Goal: Register for event/course

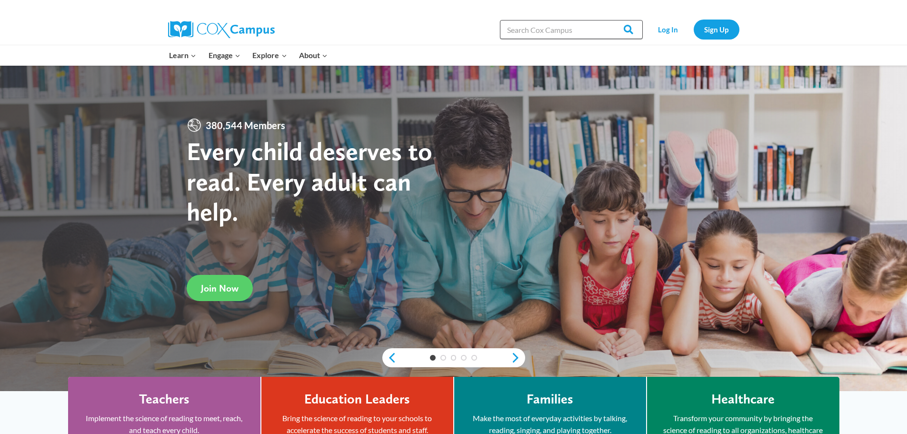
click at [557, 32] on input "Search in https://coxcampus.org/" at bounding box center [571, 29] width 143 height 19
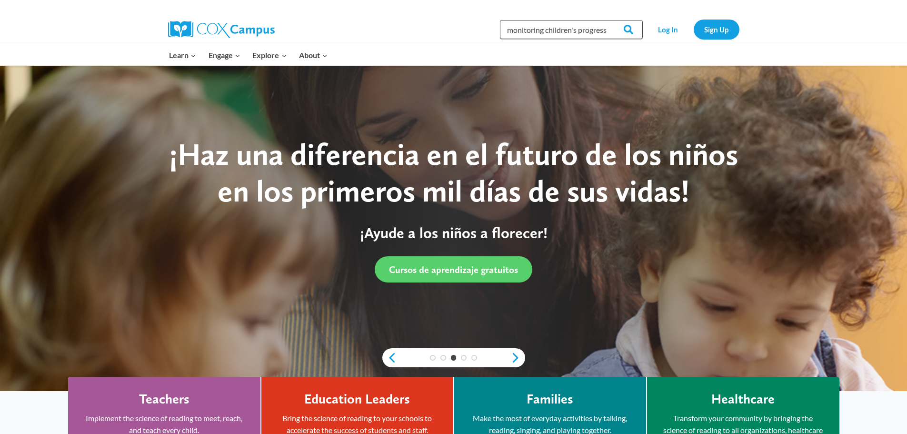
scroll to position [0, 4]
type input "monitoring children's progress"
click at [710, 29] on link "Sign Up" at bounding box center [717, 30] width 46 height 20
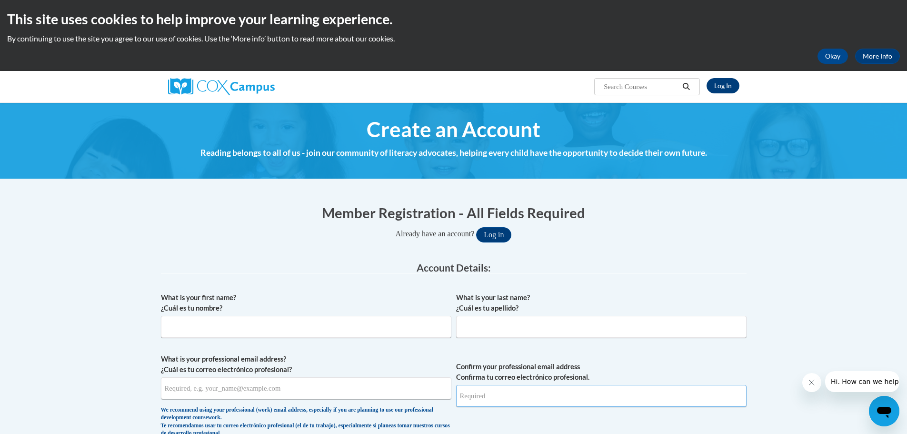
type input "[EMAIL_ADDRESS][DOMAIN_NAME]"
click at [723, 86] on link "Log In" at bounding box center [723, 85] width 33 height 15
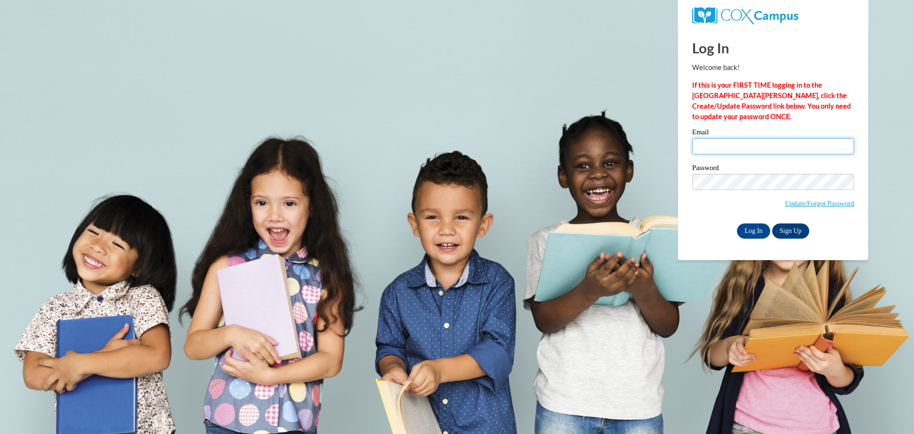
click at [718, 148] on input "Email" at bounding box center [773, 146] width 162 height 16
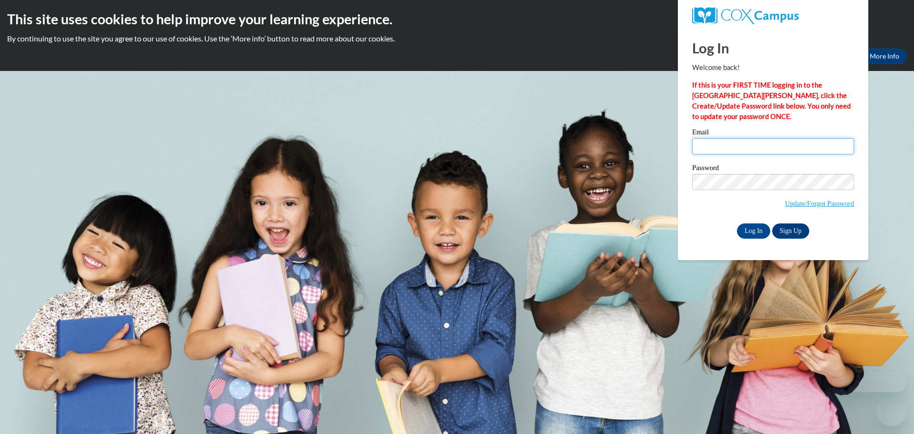
type input "[EMAIL_ADDRESS][DOMAIN_NAME]"
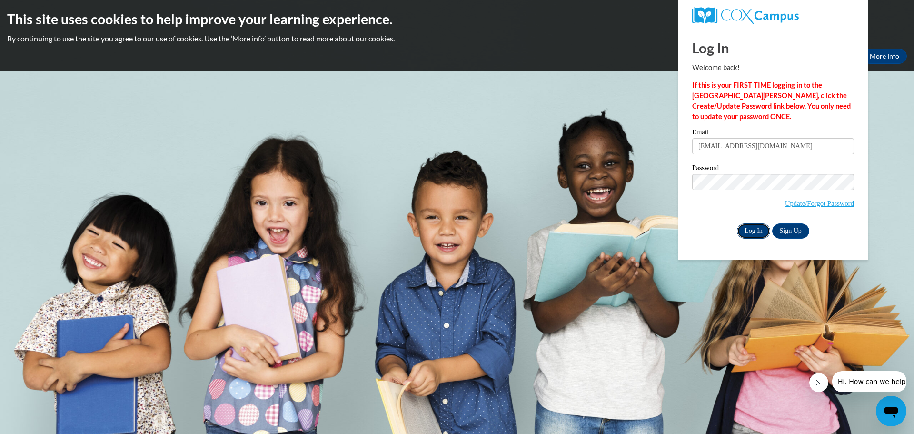
click at [751, 232] on input "Log In" at bounding box center [753, 230] width 33 height 15
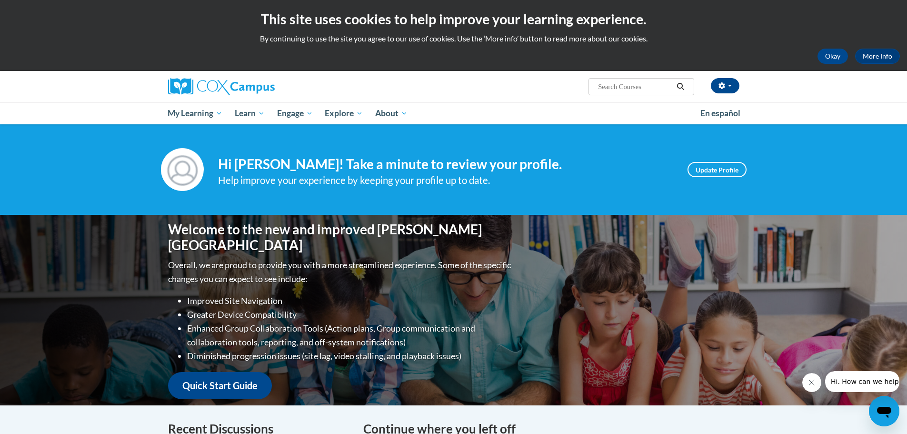
click at [617, 85] on input "Search..." at bounding box center [635, 86] width 76 height 11
type input "monitoring"
click at [681, 87] on icon "Search" at bounding box center [680, 86] width 9 height 7
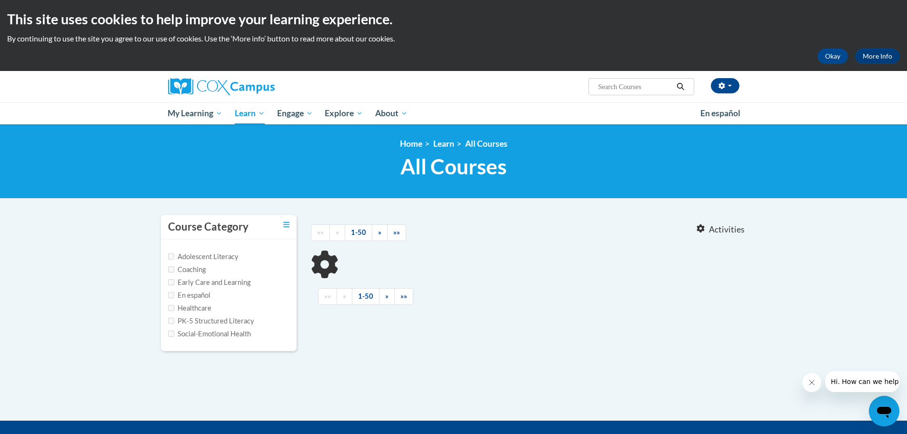
type input "monitoring"
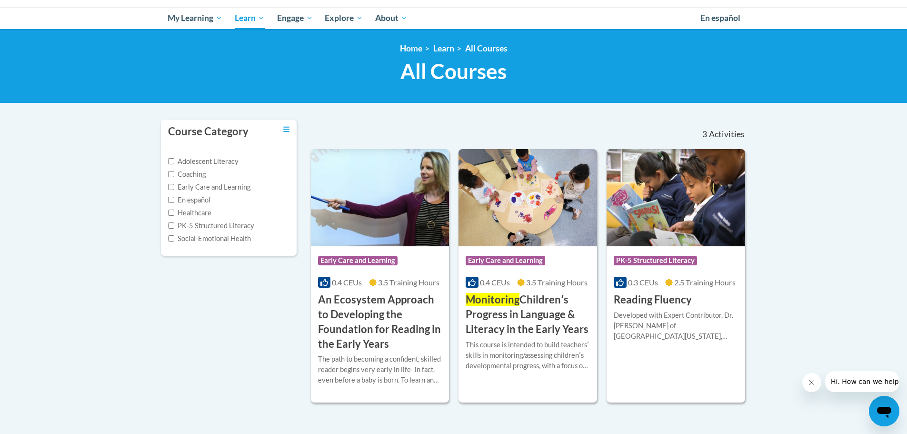
scroll to position [143, 0]
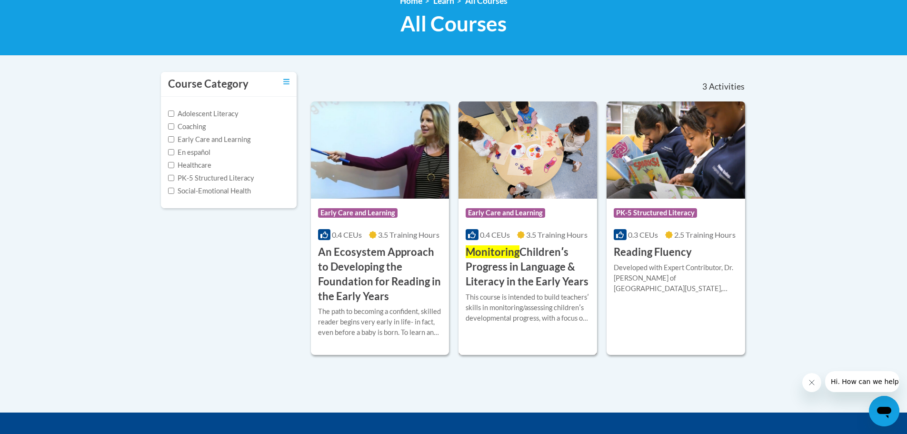
click at [547, 178] on img at bounding box center [528, 149] width 139 height 97
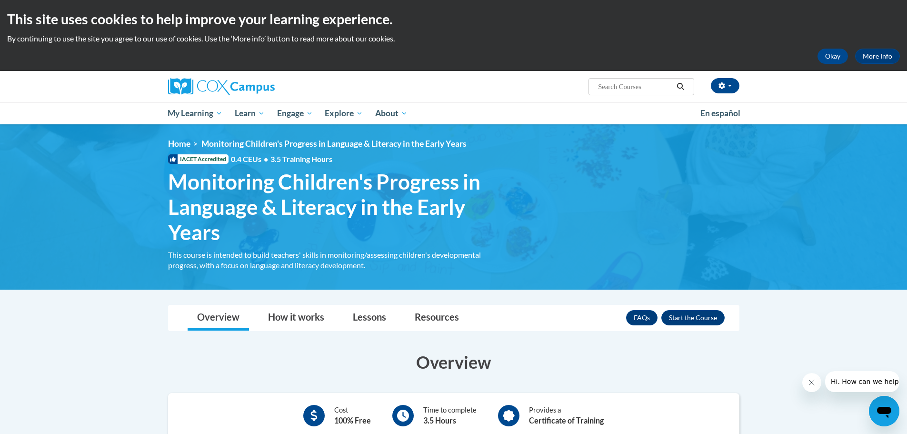
click at [637, 86] on input "Search..." at bounding box center [635, 86] width 76 height 11
type input "Monitoring children's progress in langu"
click at [683, 86] on icon "Search" at bounding box center [680, 86] width 9 height 7
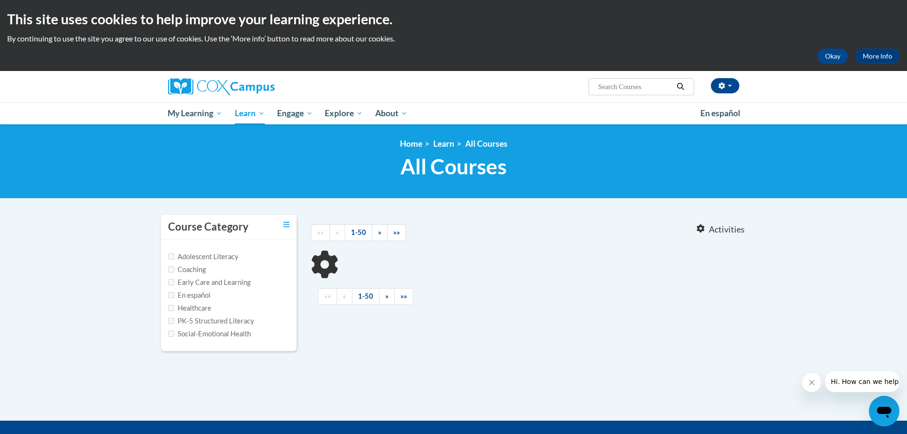
type input "Monitoring children's progress in langu"
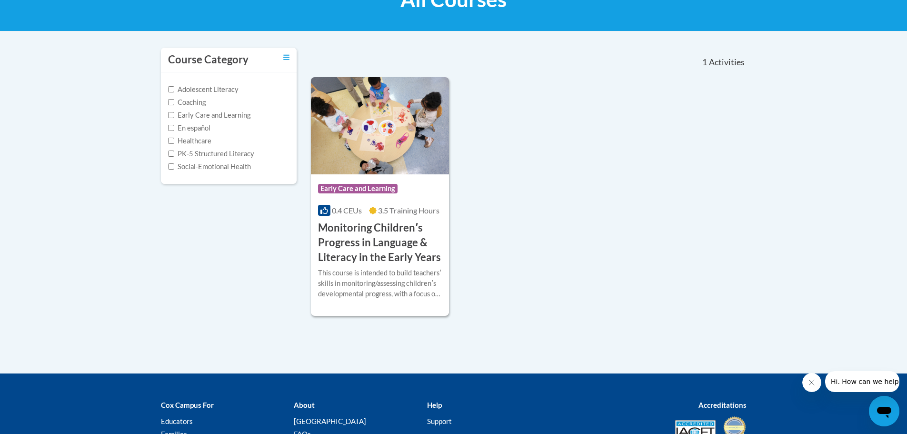
scroll to position [191, 0]
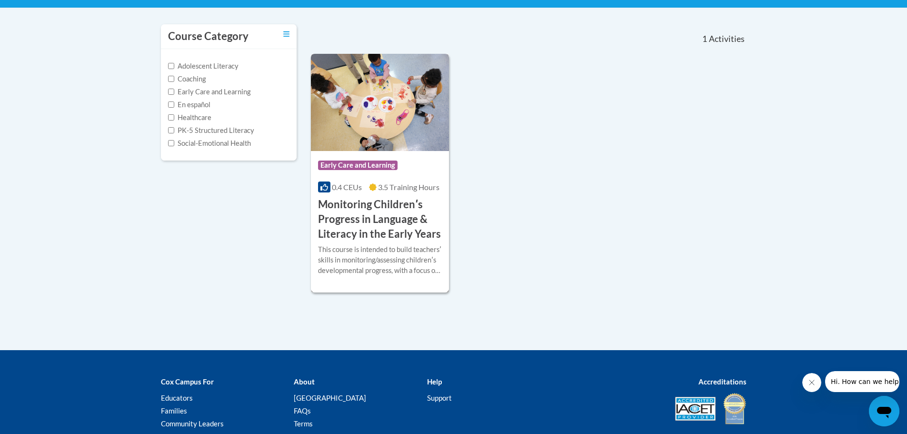
click at [365, 164] on span "Early Care and Learning" at bounding box center [358, 165] width 80 height 10
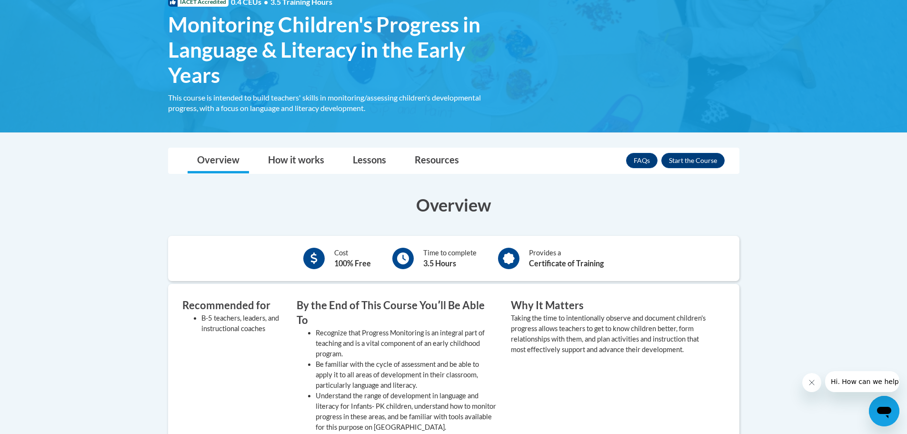
scroll to position [143, 0]
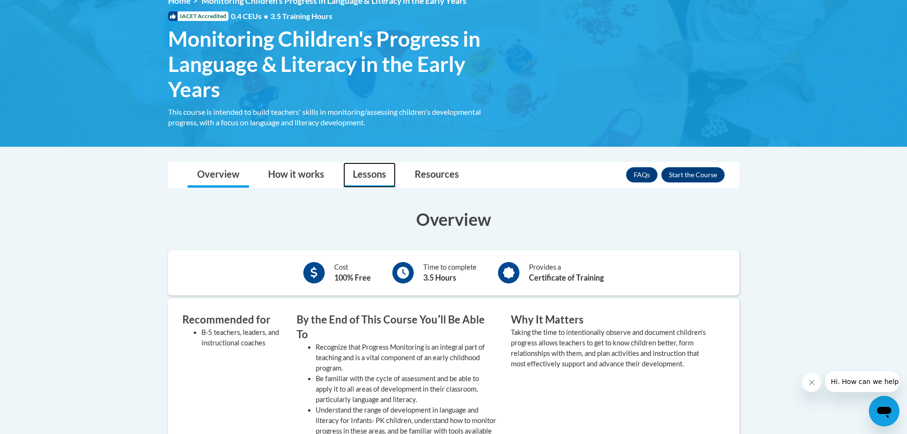
click at [357, 172] on link "Lessons" at bounding box center [369, 174] width 52 height 25
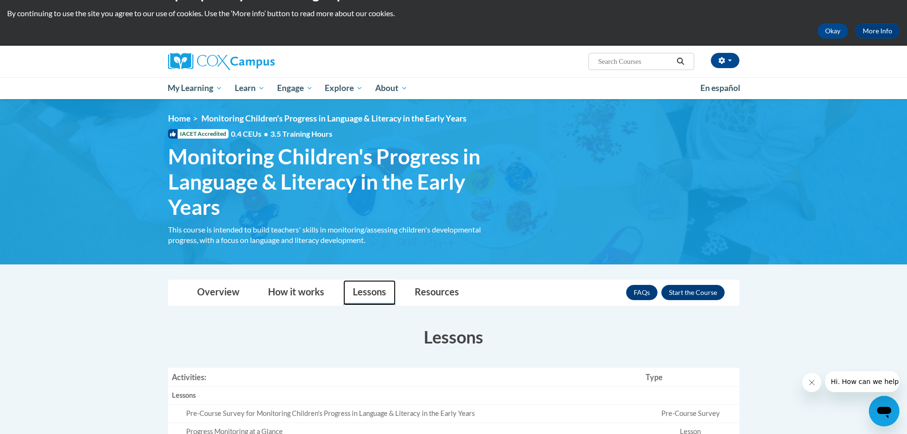
scroll to position [0, 0]
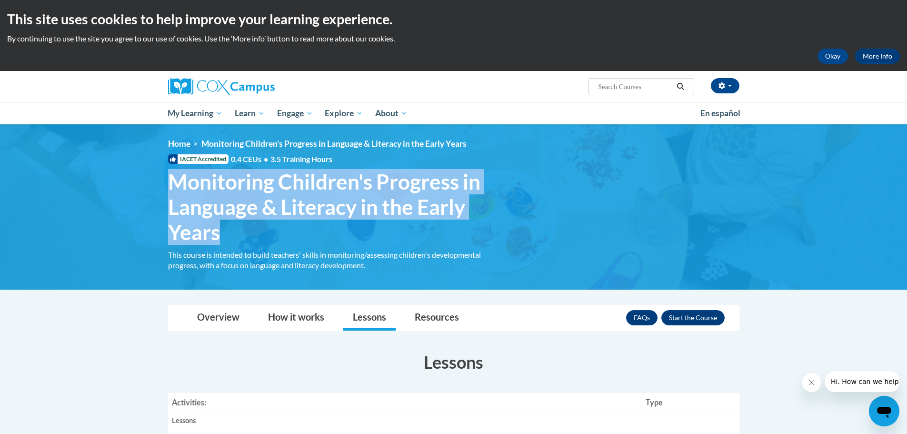
drag, startPoint x: 168, startPoint y: 181, endPoint x: 474, endPoint y: 231, distance: 310.2
click at [474, 231] on span "Monitoring Children's Progress in Language & Literacy in the Early Years" at bounding box center [332, 206] width 329 height 75
click at [522, 216] on div "<en>My Learning</en><fr>New fr_My Learning</fr><it>New it_My Learning</it><de>N…" at bounding box center [454, 207] width 600 height 136
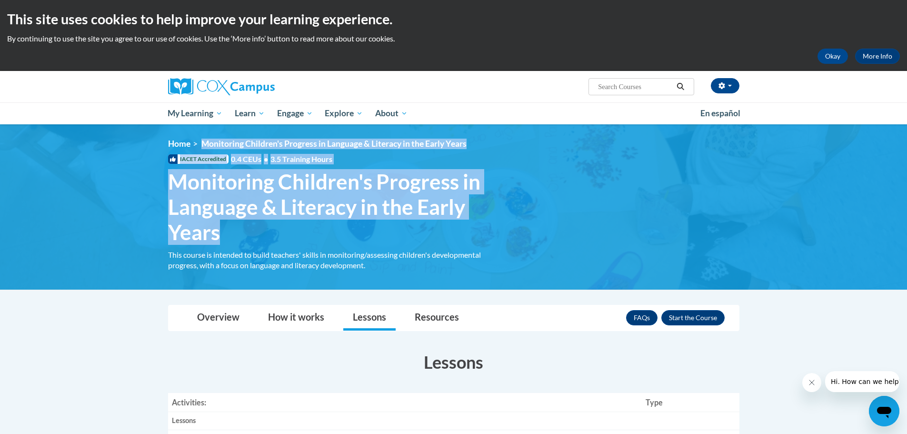
drag, startPoint x: 203, startPoint y: 142, endPoint x: 484, endPoint y: 234, distance: 295.5
click at [484, 234] on div "<en>My Learning</en><fr>New fr_My Learning</fr><it>New it_My Learning</it><de>N…" at bounding box center [454, 207] width 600 height 136
click at [572, 211] on div "<en>My Learning</en><fr>New fr_My Learning</fr><it>New it_My Learning</it><de>N…" at bounding box center [454, 207] width 600 height 136
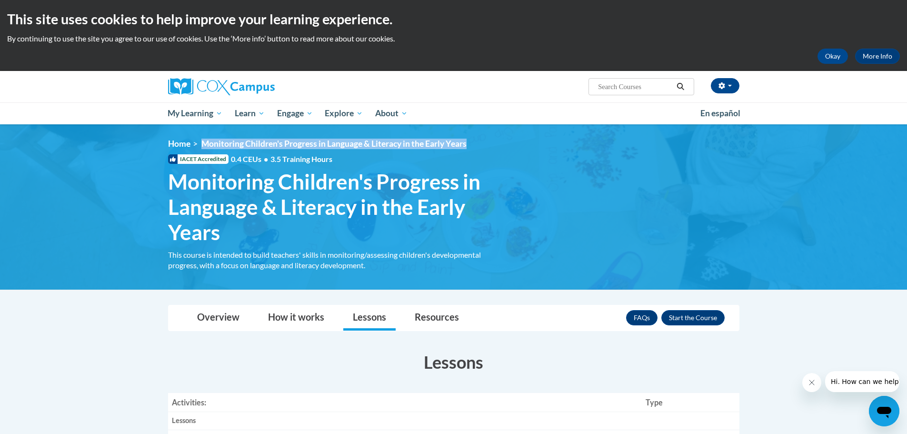
drag, startPoint x: 204, startPoint y: 144, endPoint x: 471, endPoint y: 140, distance: 267.2
click at [471, 140] on ol "Home Monitoring Children's Progress in Language & Literacy in the Early Years" at bounding box center [454, 144] width 572 height 10
click at [377, 170] on span "Monitoring Children's Progress in Language & Literacy in the Early Years" at bounding box center [332, 206] width 329 height 75
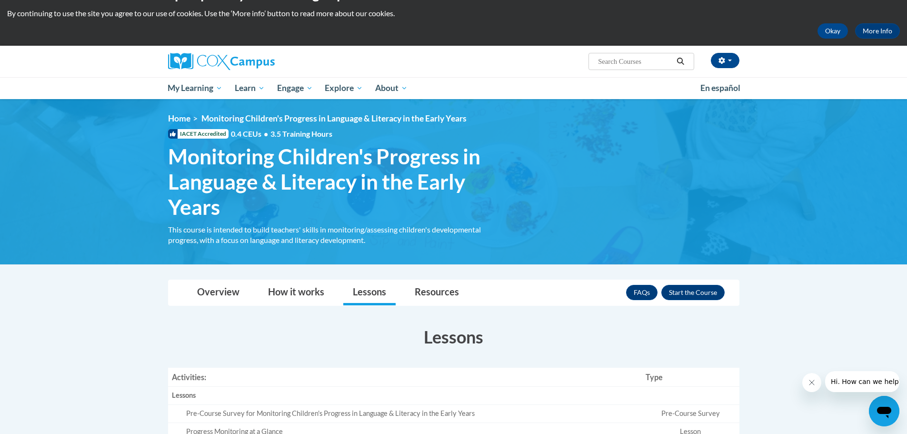
scroll to position [48, 0]
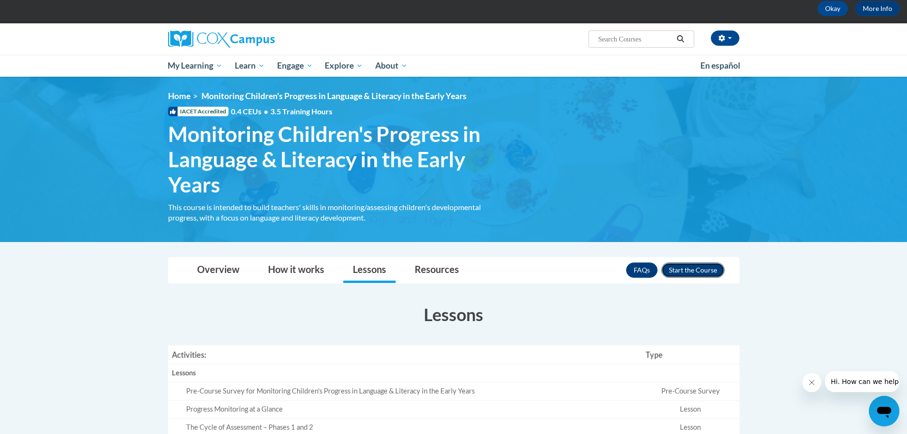
click at [695, 269] on button "Enroll" at bounding box center [693, 269] width 63 height 15
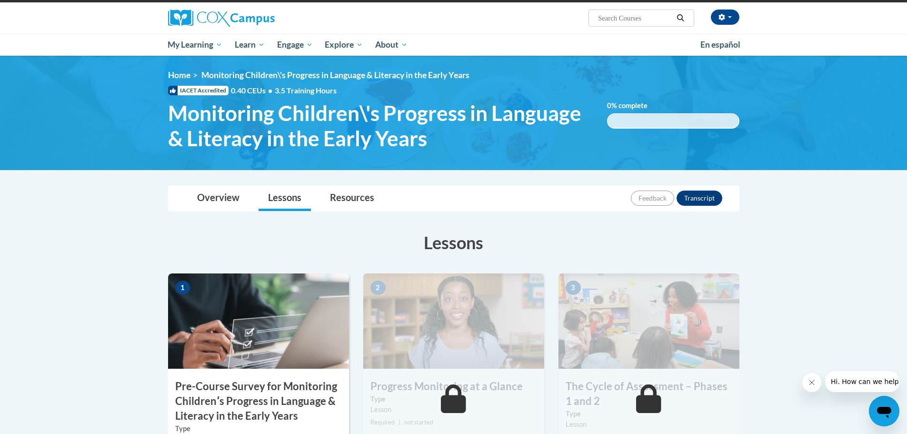
scroll to position [48, 0]
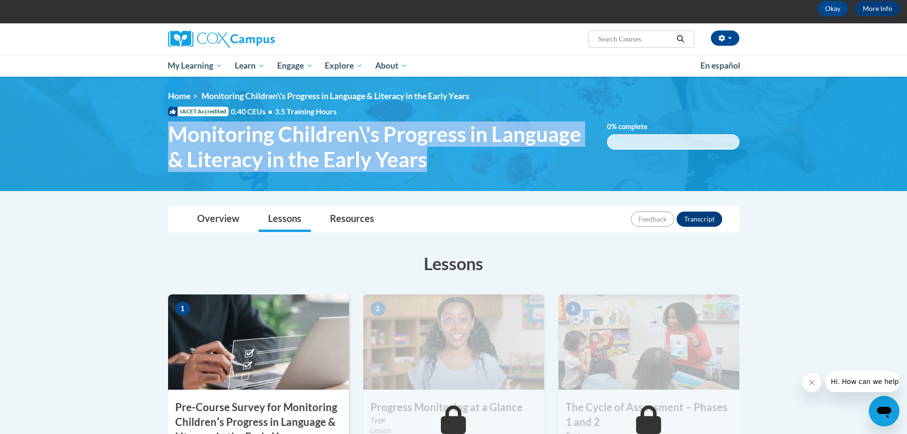
drag, startPoint x: 170, startPoint y: 130, endPoint x: 558, endPoint y: 158, distance: 389.6
click at [559, 158] on span "Monitoring Children\'s Progress in Language & Literacy in the Early Years" at bounding box center [380, 146] width 425 height 50
copy span "Monitoring Children\'s Progress in Language & Literacy in the Early Years"
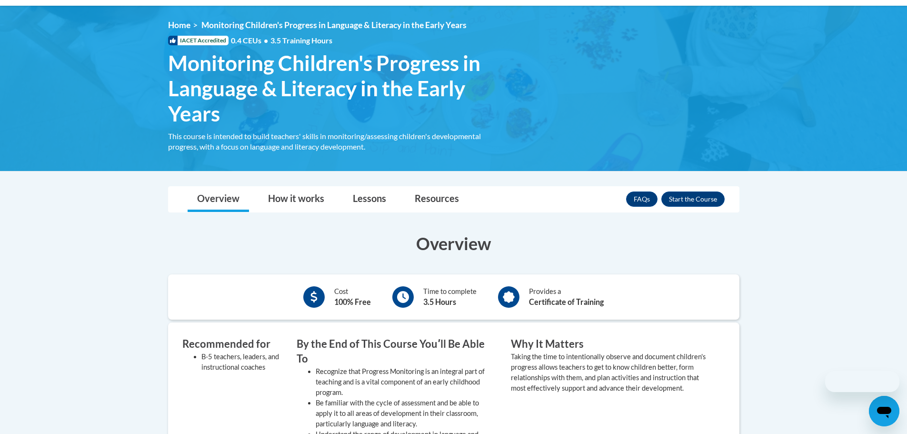
scroll to position [48, 0]
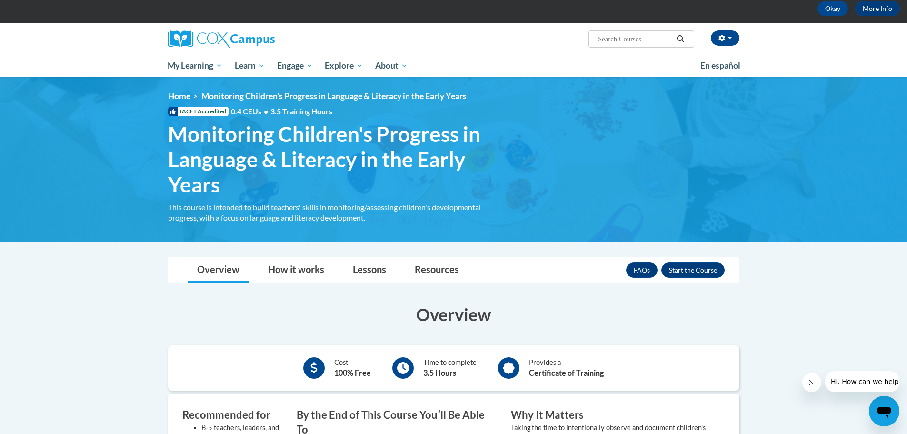
click at [607, 35] on input "Search..." at bounding box center [635, 38] width 76 height 11
type input "transforming story time"
click at [680, 38] on icon "Search" at bounding box center [680, 38] width 9 height 7
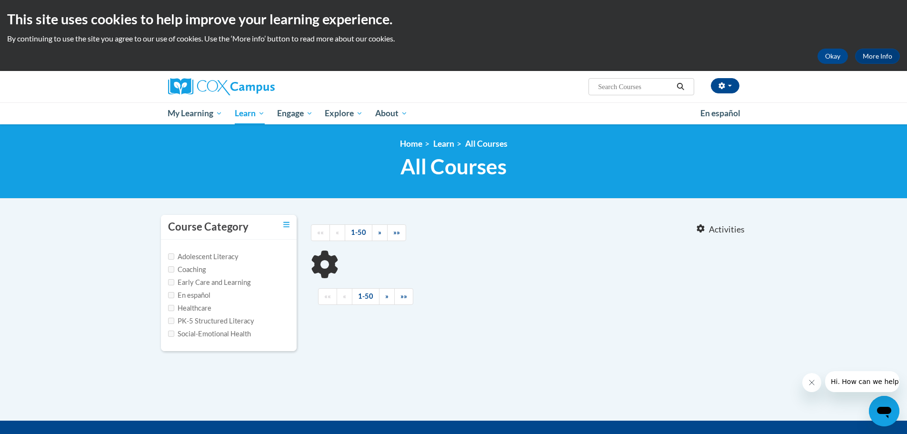
type input "transforming story time"
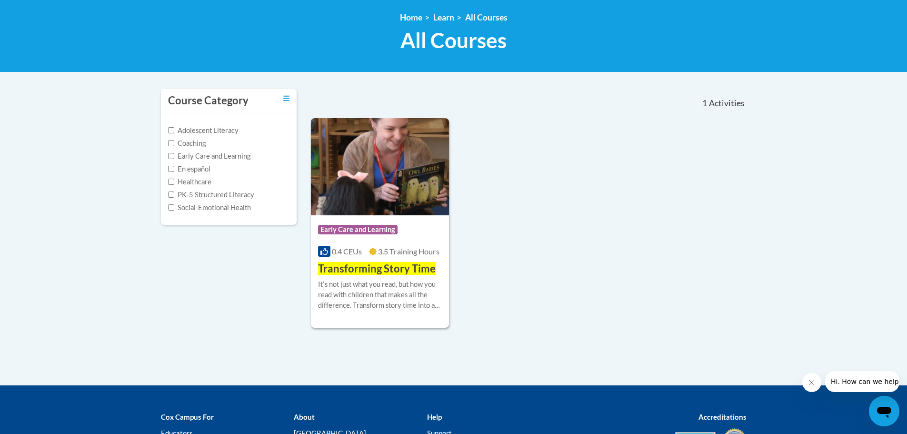
scroll to position [143, 0]
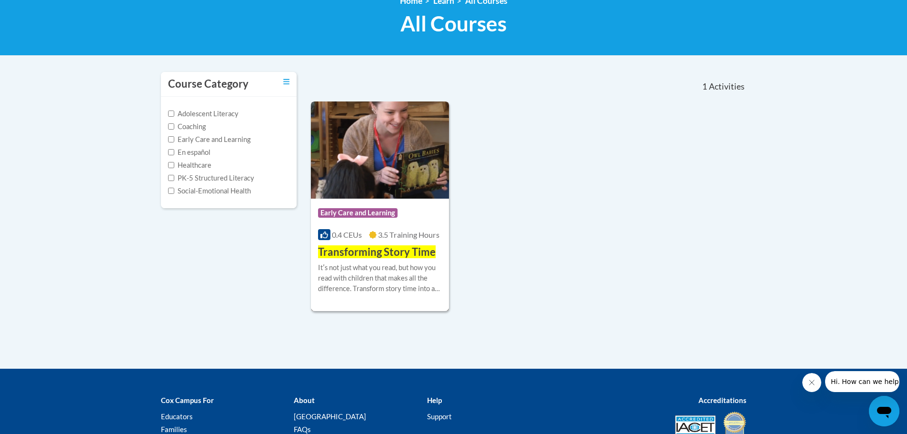
click at [373, 253] on span "Transforming Story Time" at bounding box center [377, 251] width 118 height 13
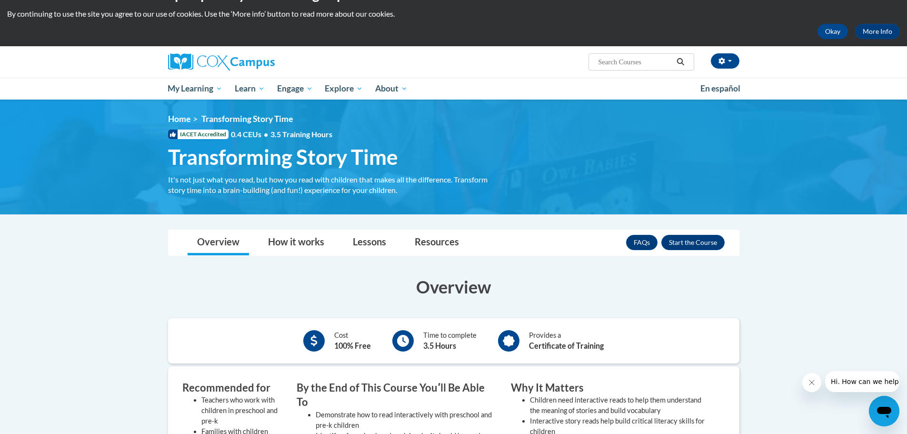
scroll to position [48, 0]
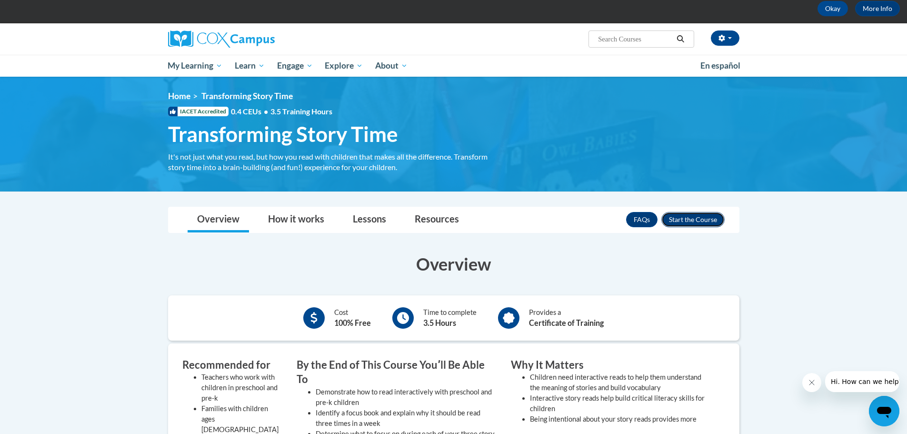
click at [689, 221] on button "Enroll" at bounding box center [693, 219] width 63 height 15
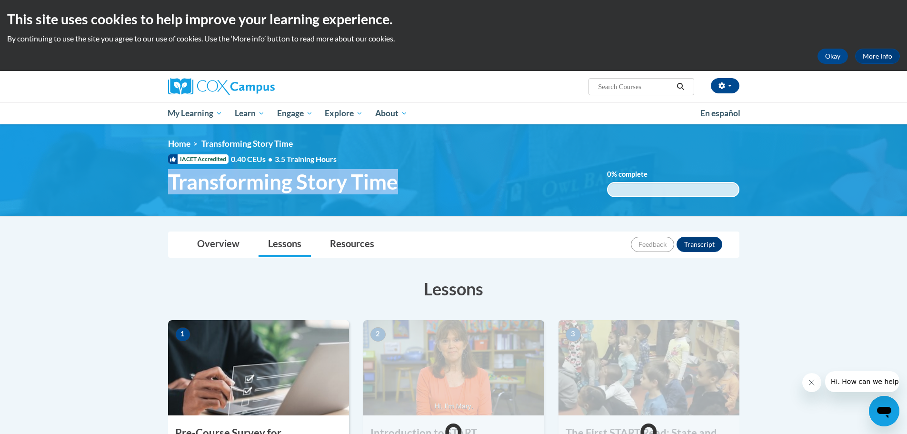
drag, startPoint x: 170, startPoint y: 175, endPoint x: 396, endPoint y: 184, distance: 225.9
click at [396, 184] on span "Transforming Story Time" at bounding box center [283, 181] width 230 height 25
copy span "Transforming Story Time"
